Goal: Information Seeking & Learning: Learn about a topic

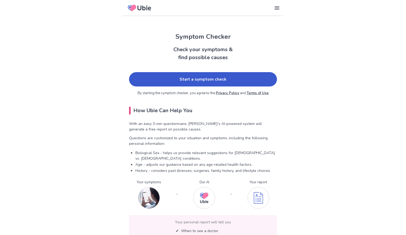
click at [196, 77] on link "Start a symptom check" at bounding box center [203, 79] width 148 height 14
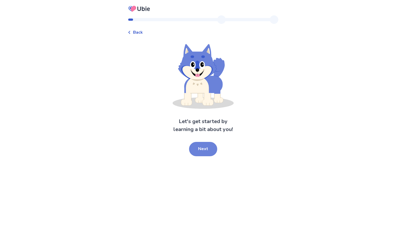
click at [204, 154] on button "Next" at bounding box center [203, 149] width 28 height 14
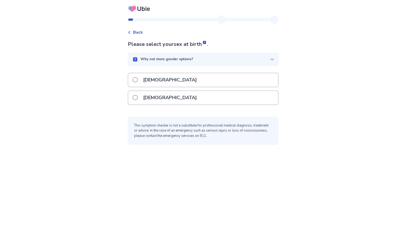
click at [154, 98] on p "[DEMOGRAPHIC_DATA]" at bounding box center [170, 98] width 60 height 14
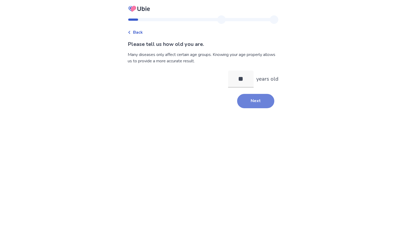
type input "*"
type input "**"
click at [249, 95] on button "Next" at bounding box center [255, 101] width 37 height 14
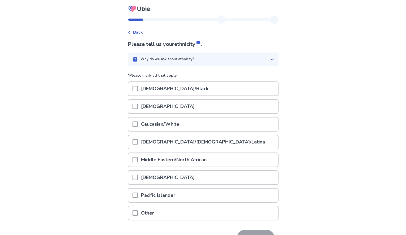
click at [174, 125] on p "Caucasian/White" at bounding box center [160, 125] width 45 height 14
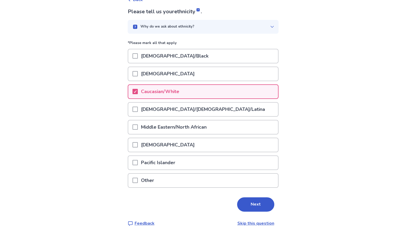
scroll to position [32, 0]
click at [248, 202] on button "Next" at bounding box center [255, 205] width 37 height 14
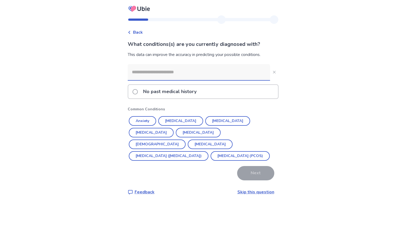
click at [144, 75] on input at bounding box center [199, 72] width 142 height 16
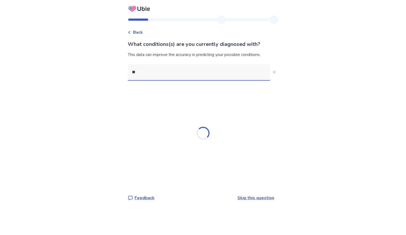
type input "*"
type input "**********"
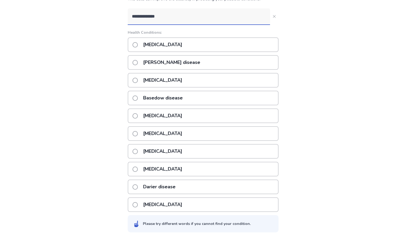
scroll to position [54, 0]
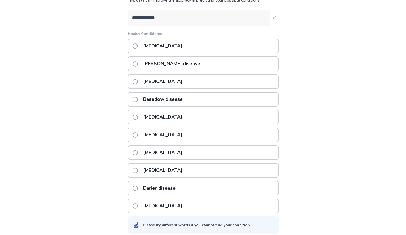
click at [169, 16] on input "**********" at bounding box center [199, 18] width 142 height 16
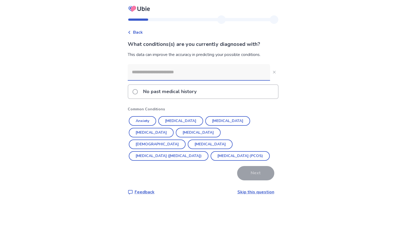
scroll to position [0, 0]
click at [138, 93] on span at bounding box center [134, 91] width 5 height 5
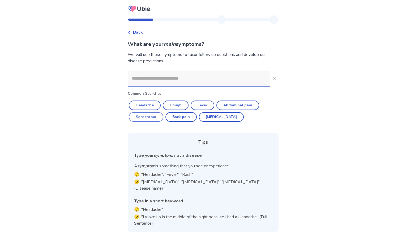
click at [150, 115] on button "Sore throat" at bounding box center [146, 117] width 35 height 10
type input "**********"
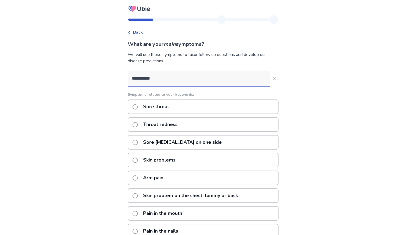
click at [166, 108] on p "Sore throat" at bounding box center [156, 107] width 32 height 14
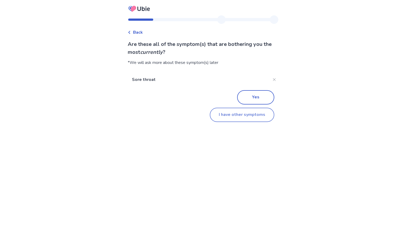
click at [258, 116] on button "I have other symptoms" at bounding box center [242, 115] width 64 height 14
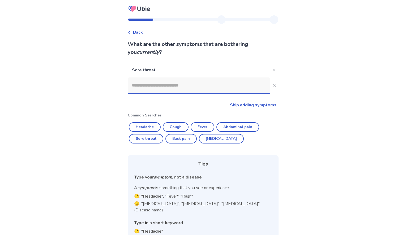
click at [140, 87] on input at bounding box center [199, 85] width 142 height 16
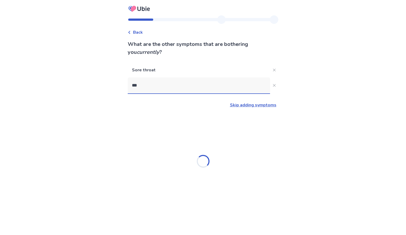
type input "****"
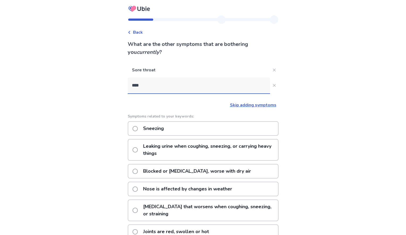
click at [160, 132] on p "Sneezing" at bounding box center [153, 129] width 27 height 14
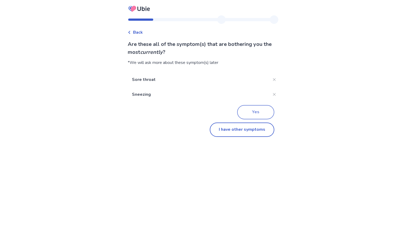
click at [255, 113] on button "Yes" at bounding box center [255, 112] width 37 height 14
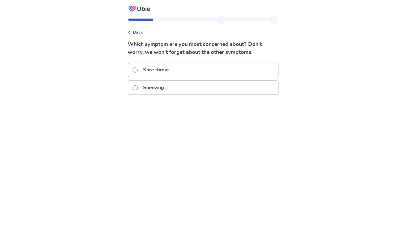
click at [164, 72] on p "Sore throat" at bounding box center [156, 70] width 32 height 14
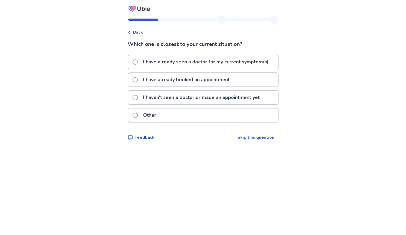
click at [257, 137] on link "Skip this question" at bounding box center [255, 138] width 37 height 6
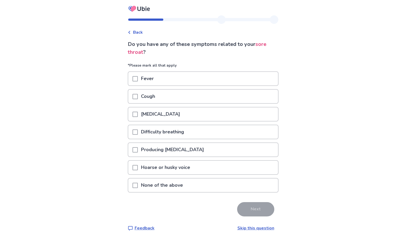
click at [152, 116] on p "Runny nose" at bounding box center [160, 114] width 45 height 14
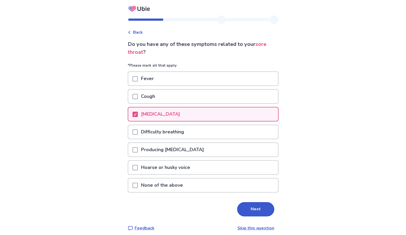
click at [173, 164] on p "Hoarse or husky voice" at bounding box center [165, 168] width 55 height 14
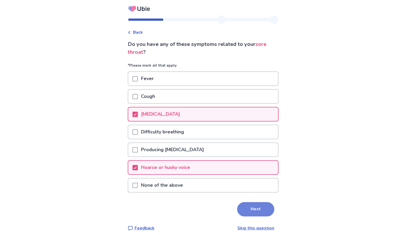
click at [258, 209] on button "Next" at bounding box center [255, 209] width 37 height 14
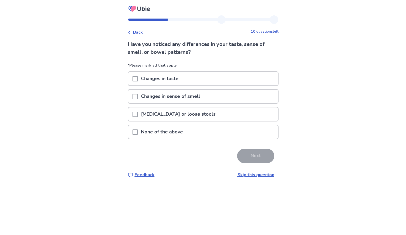
click at [161, 132] on p "None of the above" at bounding box center [162, 132] width 48 height 14
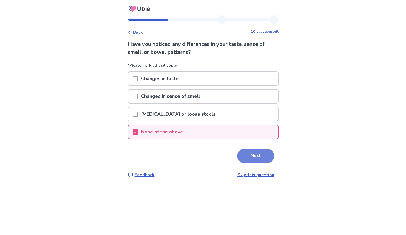
click at [256, 153] on button "Next" at bounding box center [255, 156] width 37 height 14
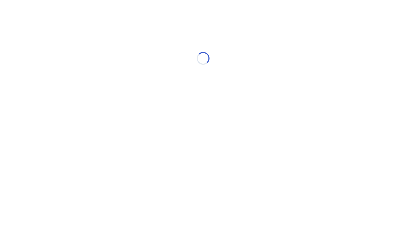
select select "*"
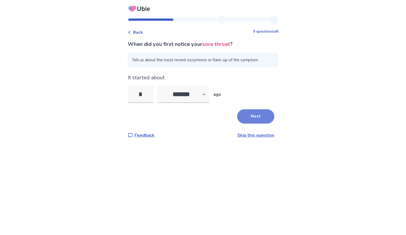
type input "*"
click at [248, 119] on button "Next" at bounding box center [255, 116] width 37 height 14
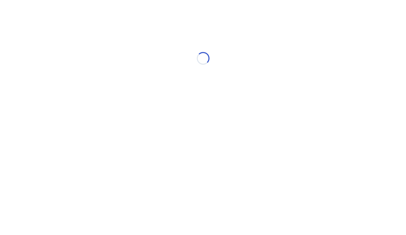
select select "*"
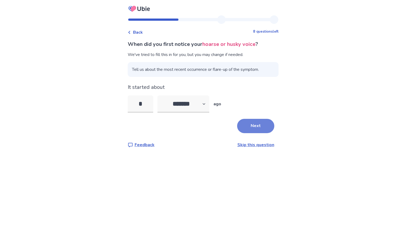
click at [256, 130] on button "Next" at bounding box center [255, 126] width 37 height 14
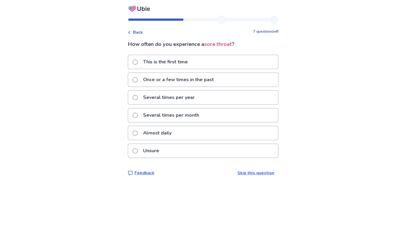
click at [172, 77] on p "Once or a few times in the past" at bounding box center [178, 80] width 77 height 14
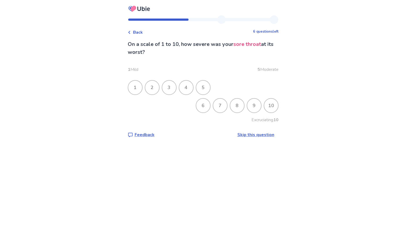
click at [191, 86] on div "4" at bounding box center [186, 88] width 14 height 14
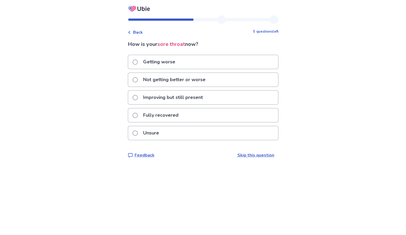
click at [195, 78] on p "Not getting better or worse" at bounding box center [174, 80] width 69 height 14
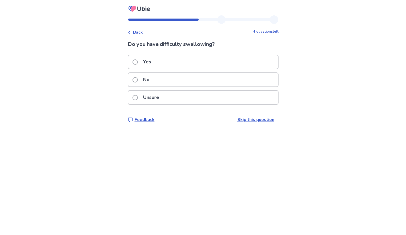
click at [148, 79] on p "No" at bounding box center [146, 80] width 13 height 14
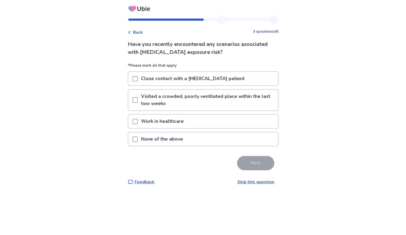
click at [154, 138] on p "None of the above" at bounding box center [162, 139] width 48 height 14
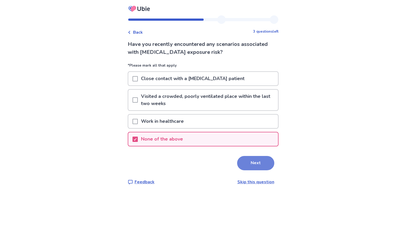
click at [256, 168] on button "Next" at bounding box center [255, 163] width 37 height 14
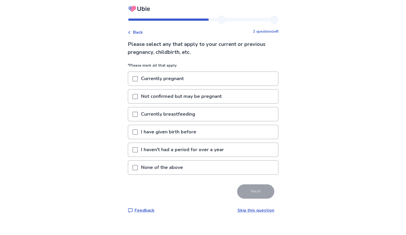
click at [138, 130] on span at bounding box center [134, 132] width 5 height 5
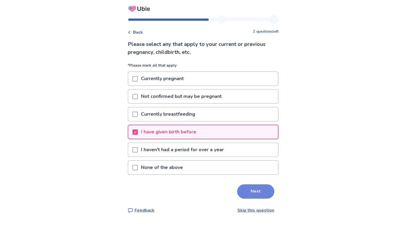
click at [255, 192] on button "Next" at bounding box center [255, 191] width 37 height 14
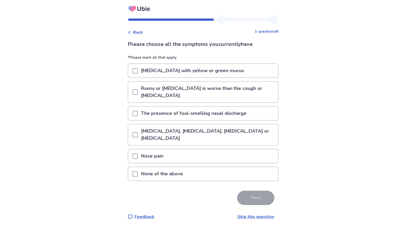
click at [138, 71] on span at bounding box center [134, 70] width 5 height 5
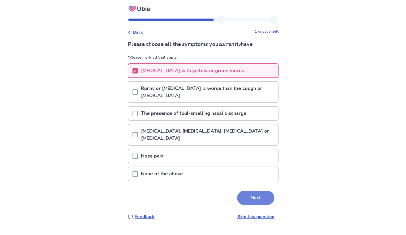
click at [260, 199] on button "Next" at bounding box center [255, 198] width 37 height 14
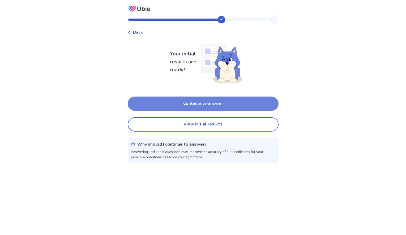
click at [223, 101] on button "Continue to answer" at bounding box center [203, 104] width 151 height 14
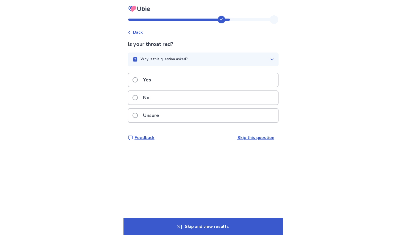
click at [148, 102] on p "No" at bounding box center [146, 98] width 13 height 14
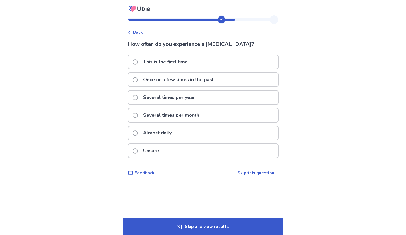
click at [168, 117] on p "Several times per month" at bounding box center [171, 116] width 62 height 14
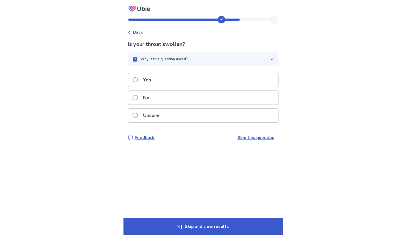
click at [148, 114] on p "Unsure" at bounding box center [151, 116] width 22 height 14
click at [137, 95] on span at bounding box center [134, 97] width 5 height 5
click at [154, 84] on p "Yes" at bounding box center [147, 80] width 14 height 14
click at [169, 79] on div "Yes" at bounding box center [203, 80] width 150 height 14
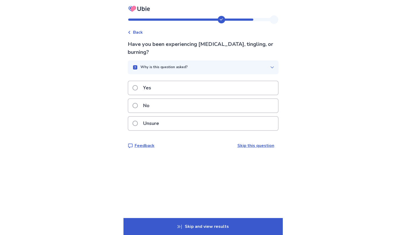
click at [159, 102] on div "No" at bounding box center [203, 106] width 150 height 14
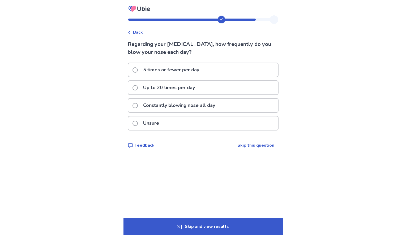
click at [181, 89] on p "Up to 20 times per day" at bounding box center [169, 88] width 58 height 14
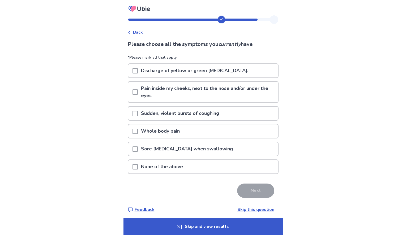
click at [137, 149] on span at bounding box center [134, 148] width 5 height 5
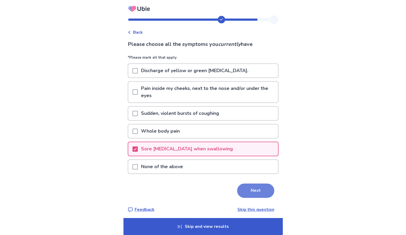
click at [248, 192] on button "Next" at bounding box center [255, 191] width 37 height 14
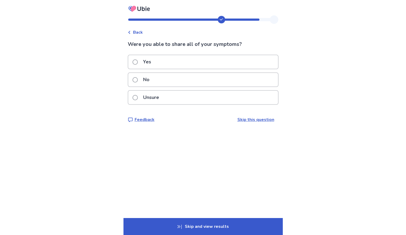
click at [138, 63] on span at bounding box center [134, 61] width 5 height 5
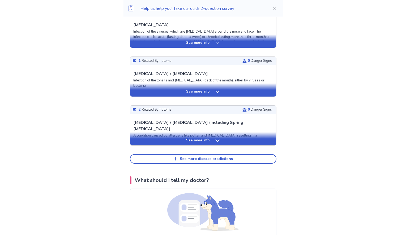
scroll to position [217, 0]
click at [207, 157] on div "See more disease predictions" at bounding box center [206, 159] width 53 height 5
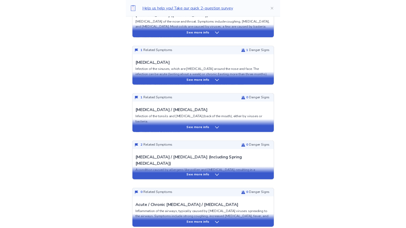
scroll to position [31, 0]
